Goal: Find specific page/section: Find specific page/section

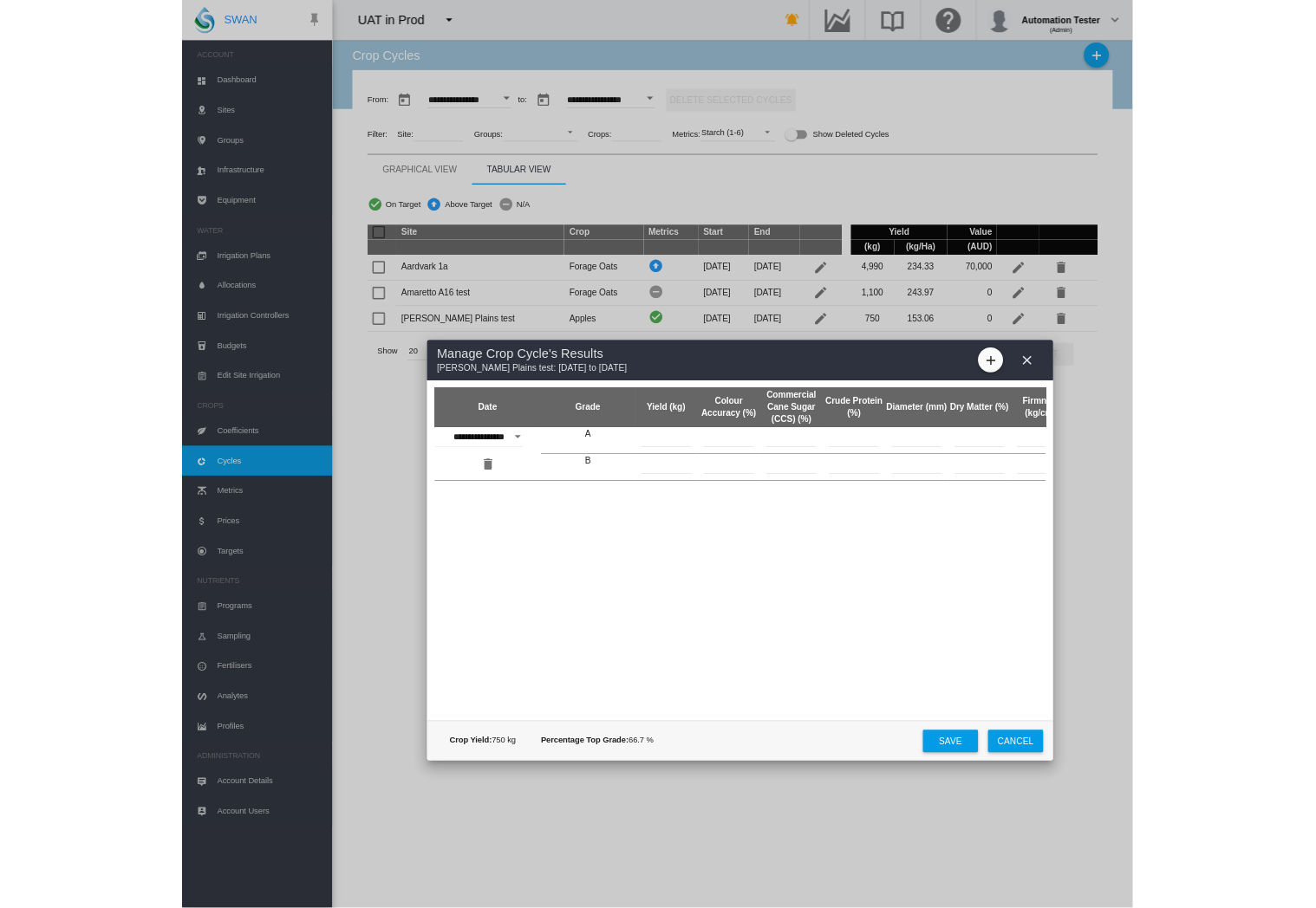
scroll to position [0, 471]
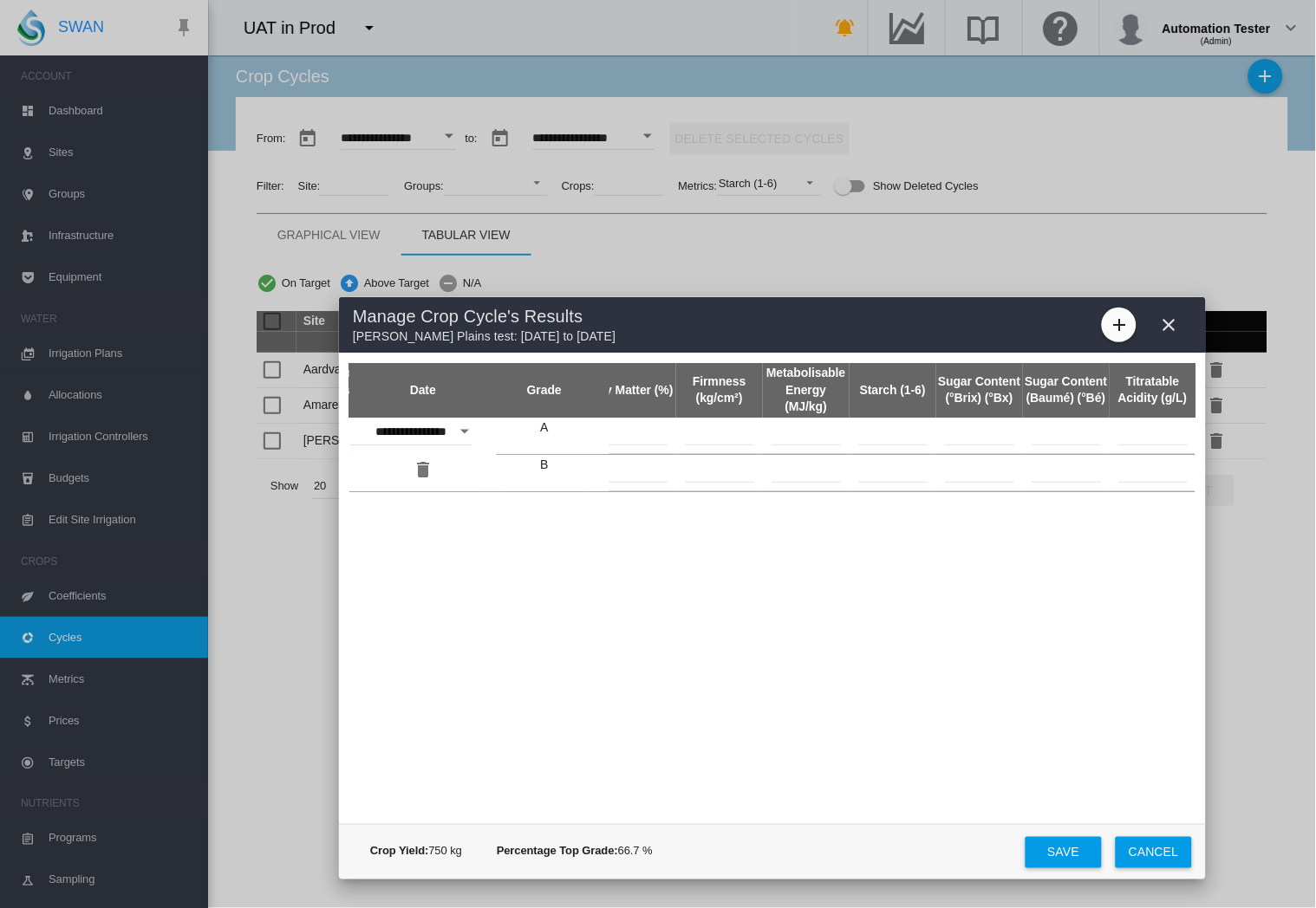
drag, startPoint x: 1173, startPoint y: 324, endPoint x: 1169, endPoint y: 316, distance: 8.9
click at [1173, 324] on md-icon "icon-close" at bounding box center [1170, 325] width 21 height 21
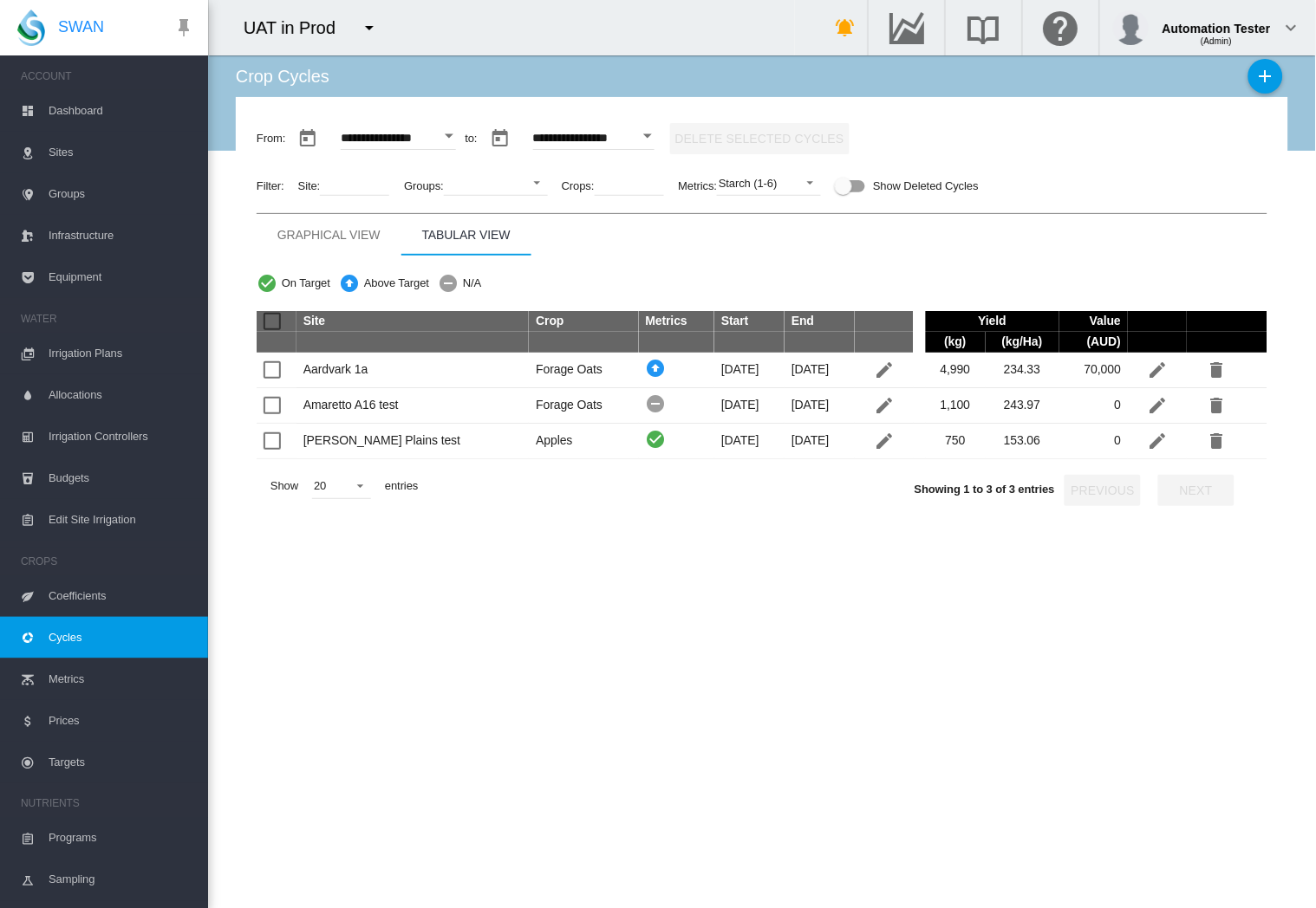
click at [324, 237] on div "Graphical View" at bounding box center [329, 235] width 103 height 21
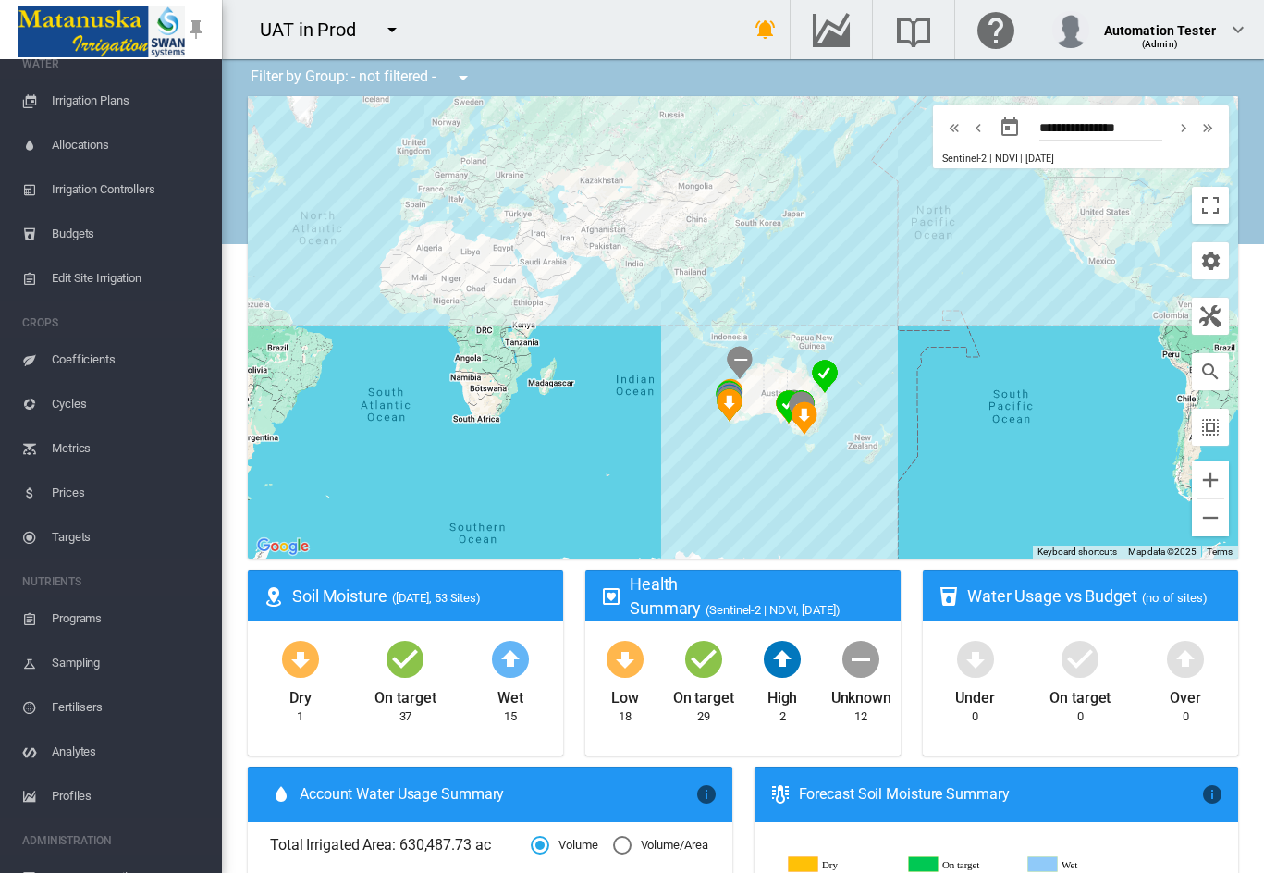
scroll to position [277, 0]
click at [110, 401] on span "Cycles" at bounding box center [129, 403] width 155 height 44
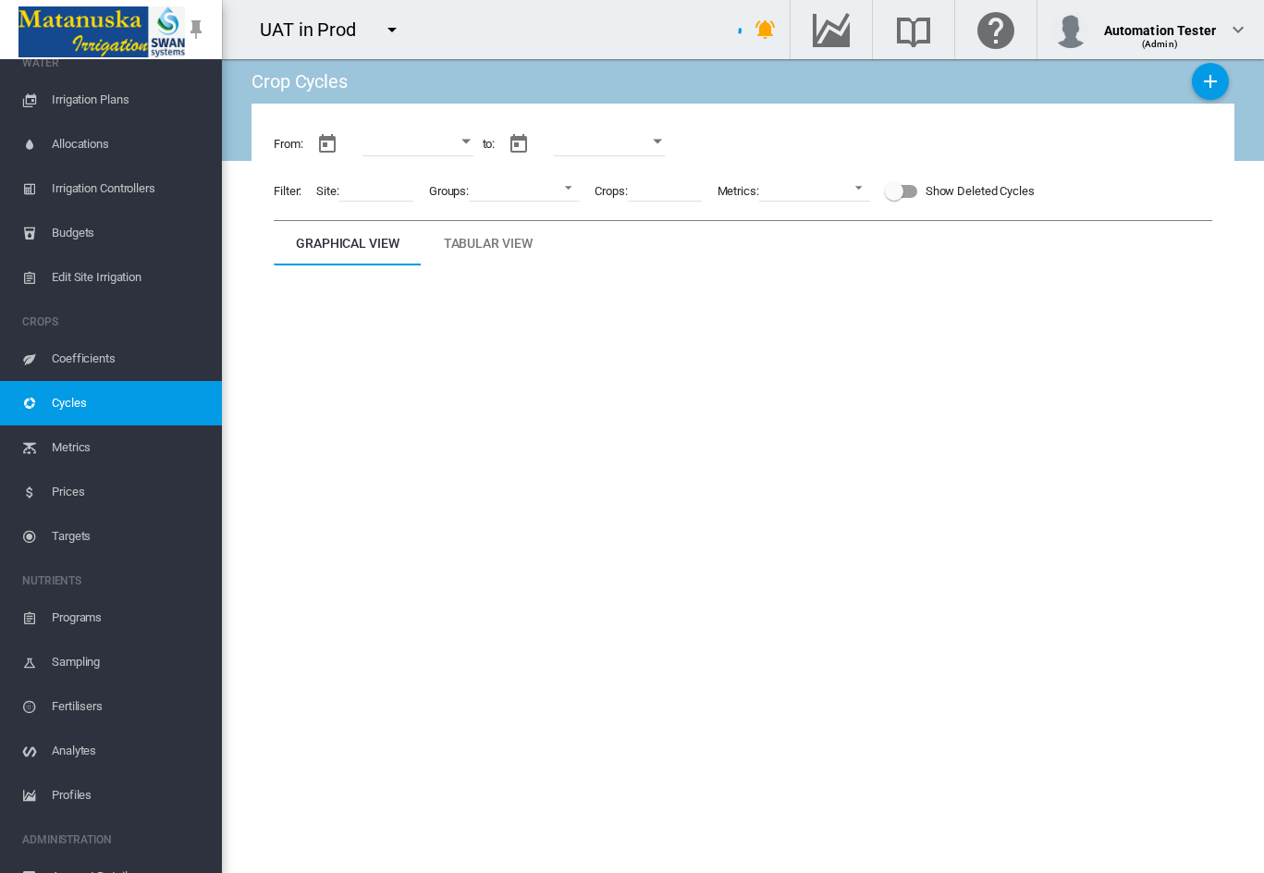
type input "**********"
click at [497, 256] on md-tab-item "Tabular View" at bounding box center [488, 243] width 133 height 44
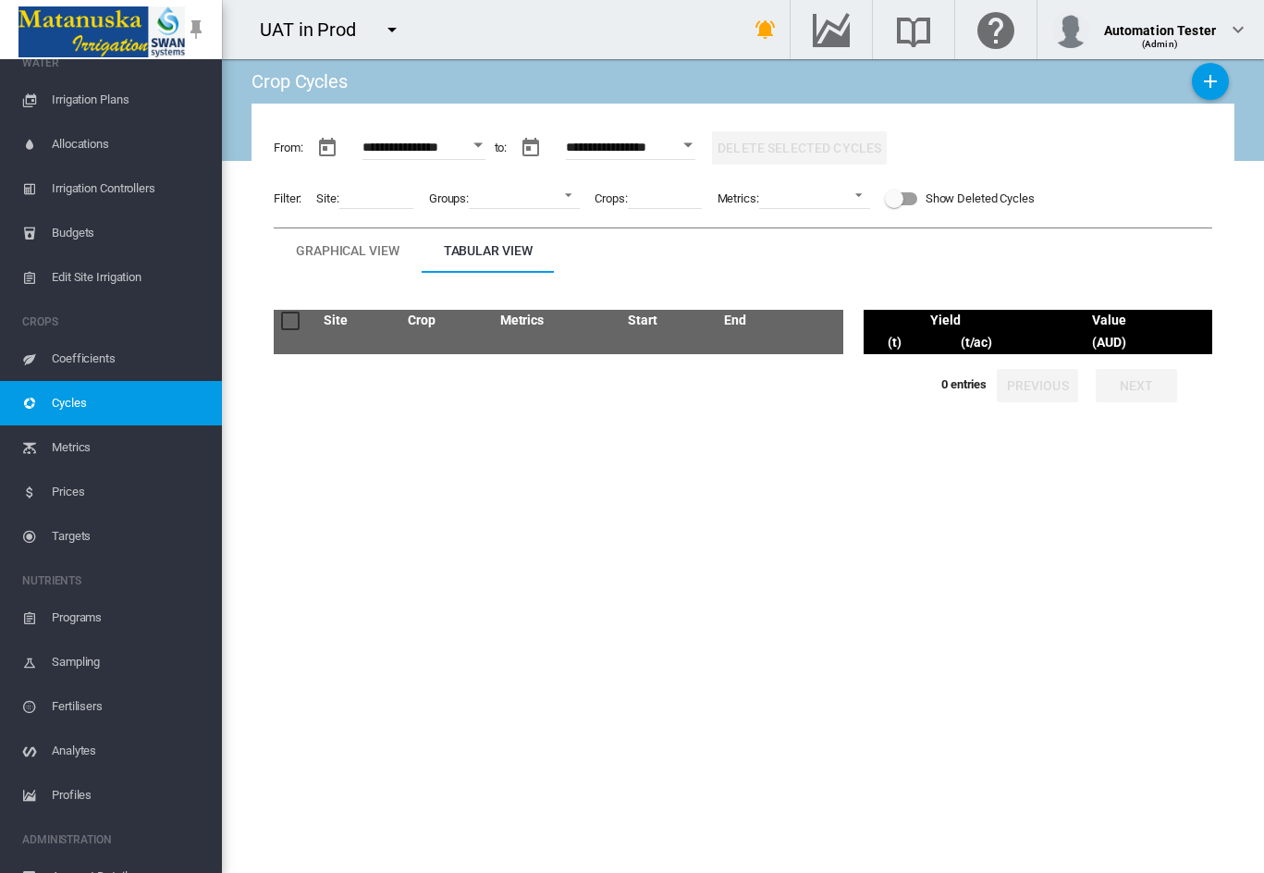
click at [370, 258] on div "Graphical View" at bounding box center [348, 251] width 104 height 22
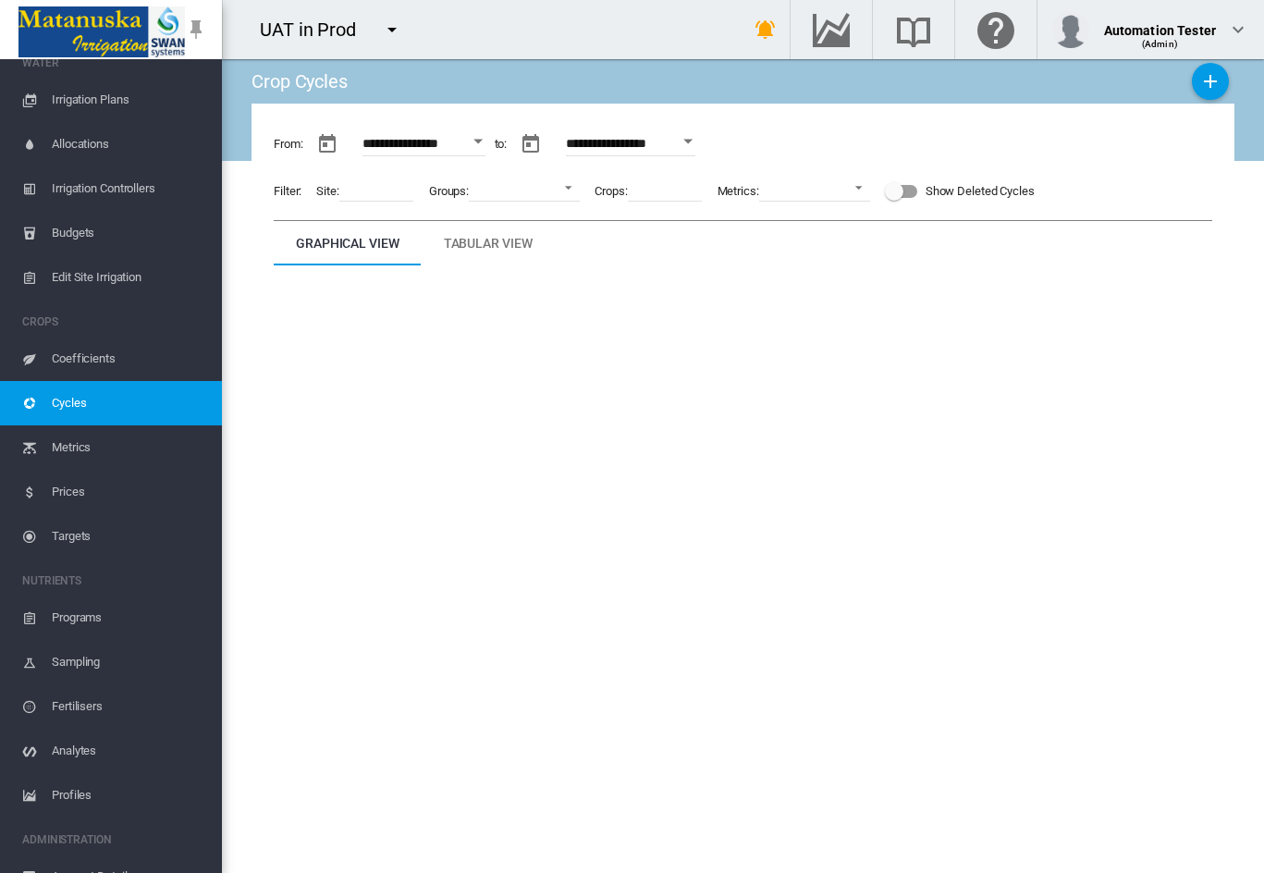
click at [385, 27] on md-icon "icon-menu-down" at bounding box center [392, 29] width 22 height 22
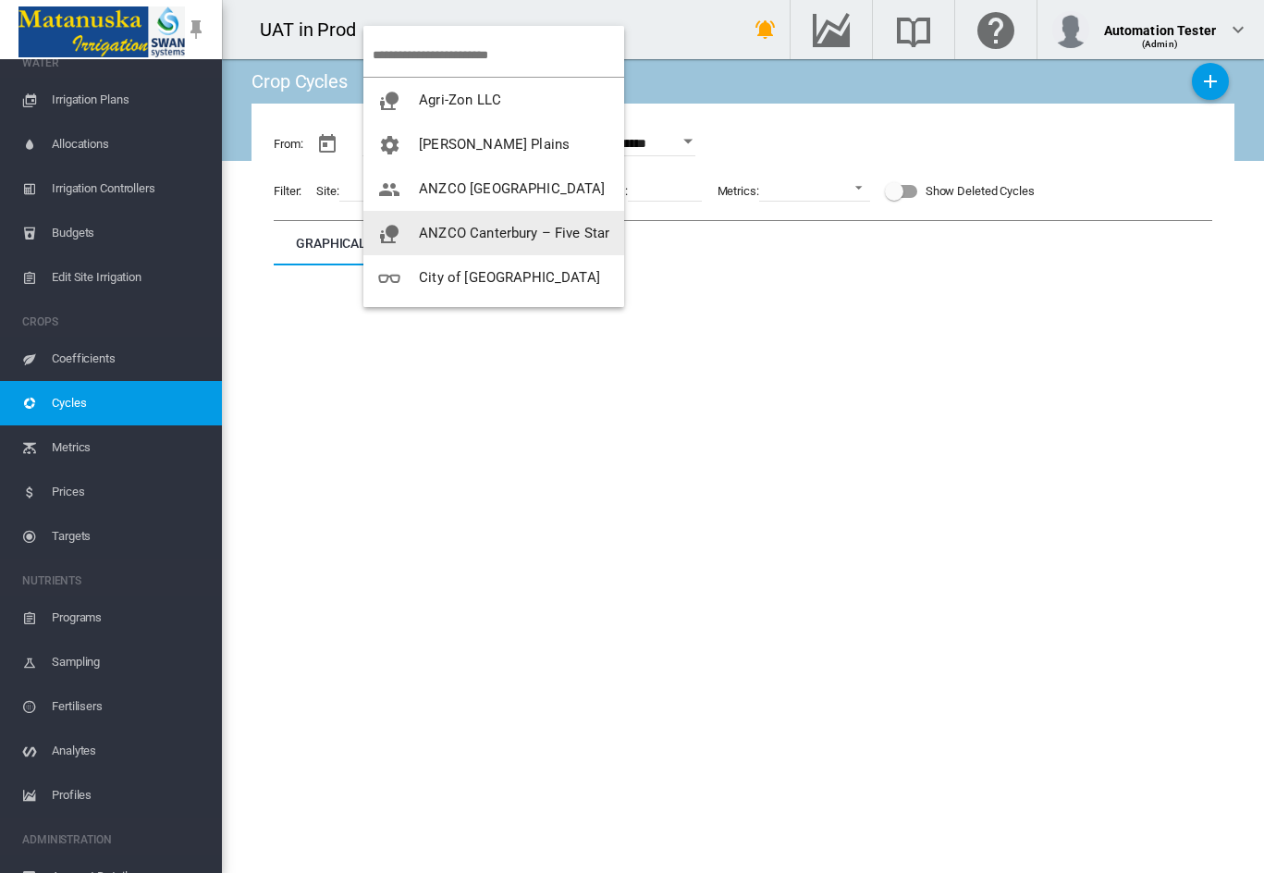
scroll to position [37, 0]
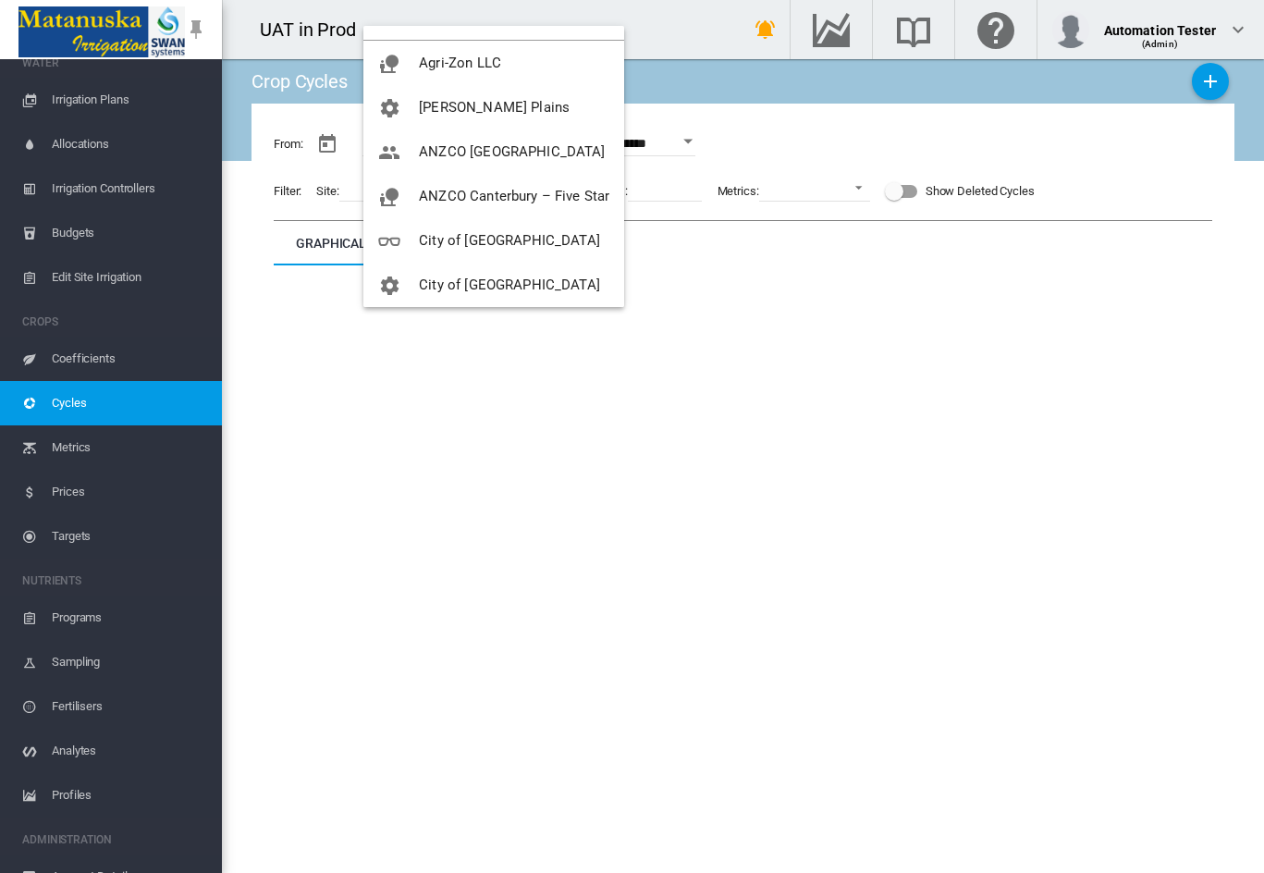
click at [848, 631] on md-backdrop at bounding box center [632, 436] width 1264 height 873
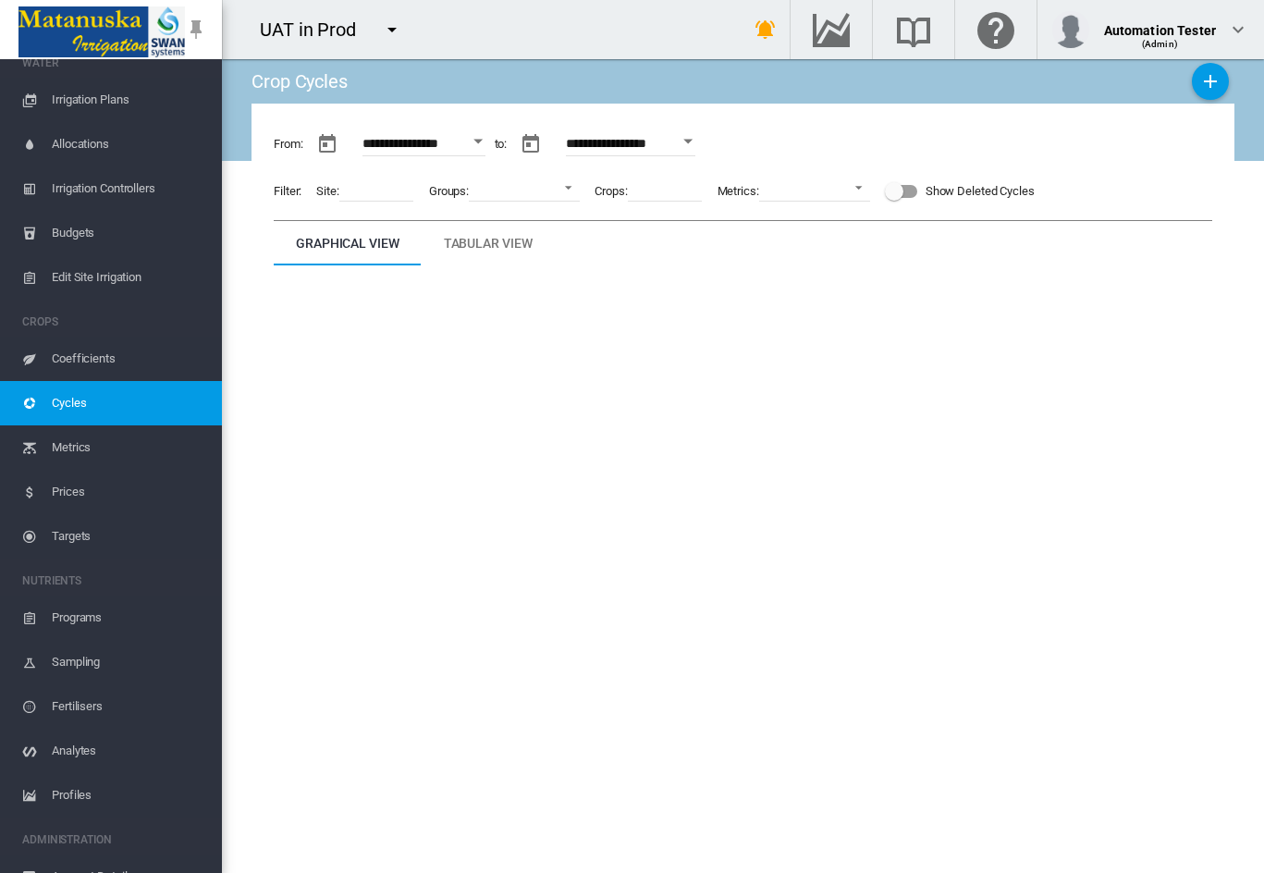
click at [385, 27] on md-icon "icon-menu-down" at bounding box center [392, 29] width 22 height 22
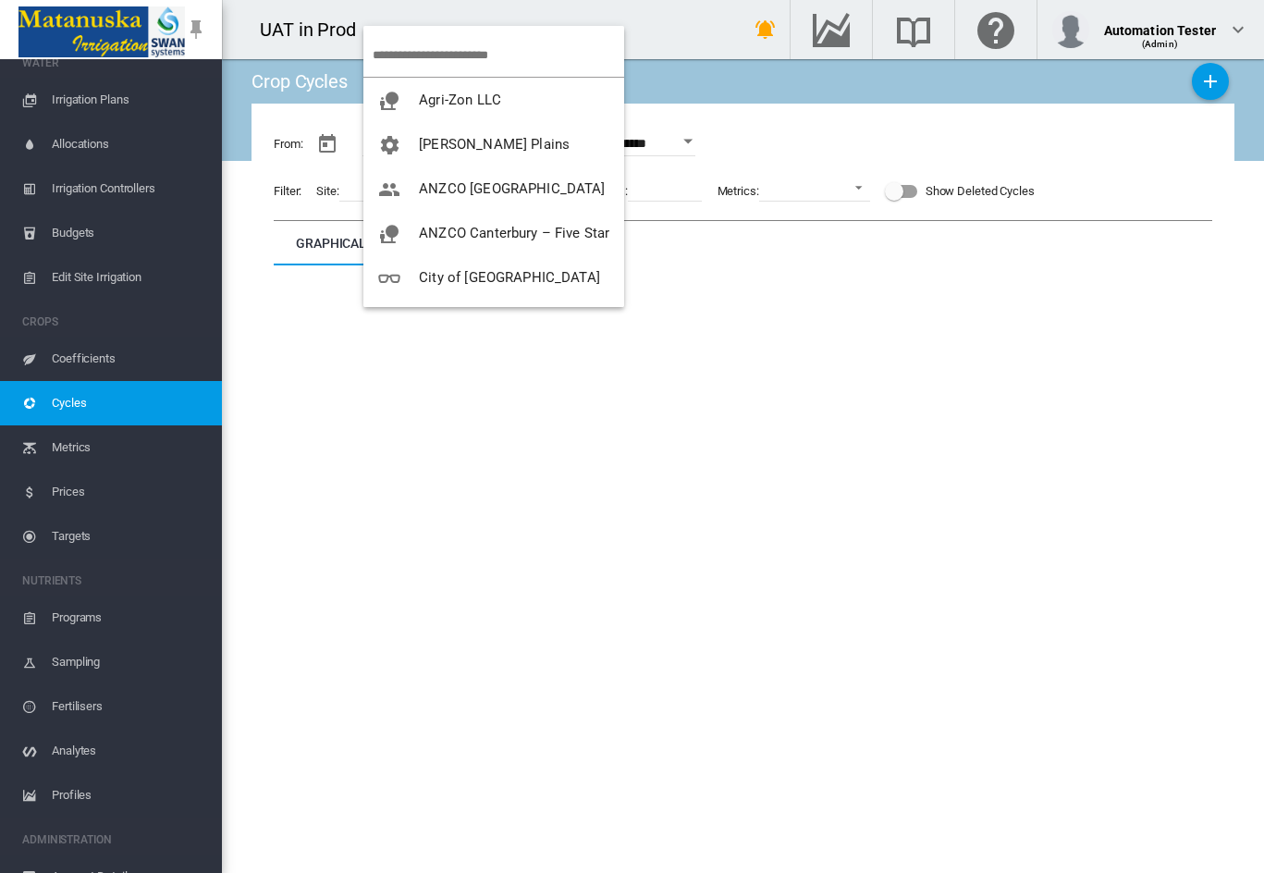
click at [659, 31] on md-backdrop at bounding box center [632, 436] width 1264 height 873
